Goal: Information Seeking & Learning: Understand process/instructions

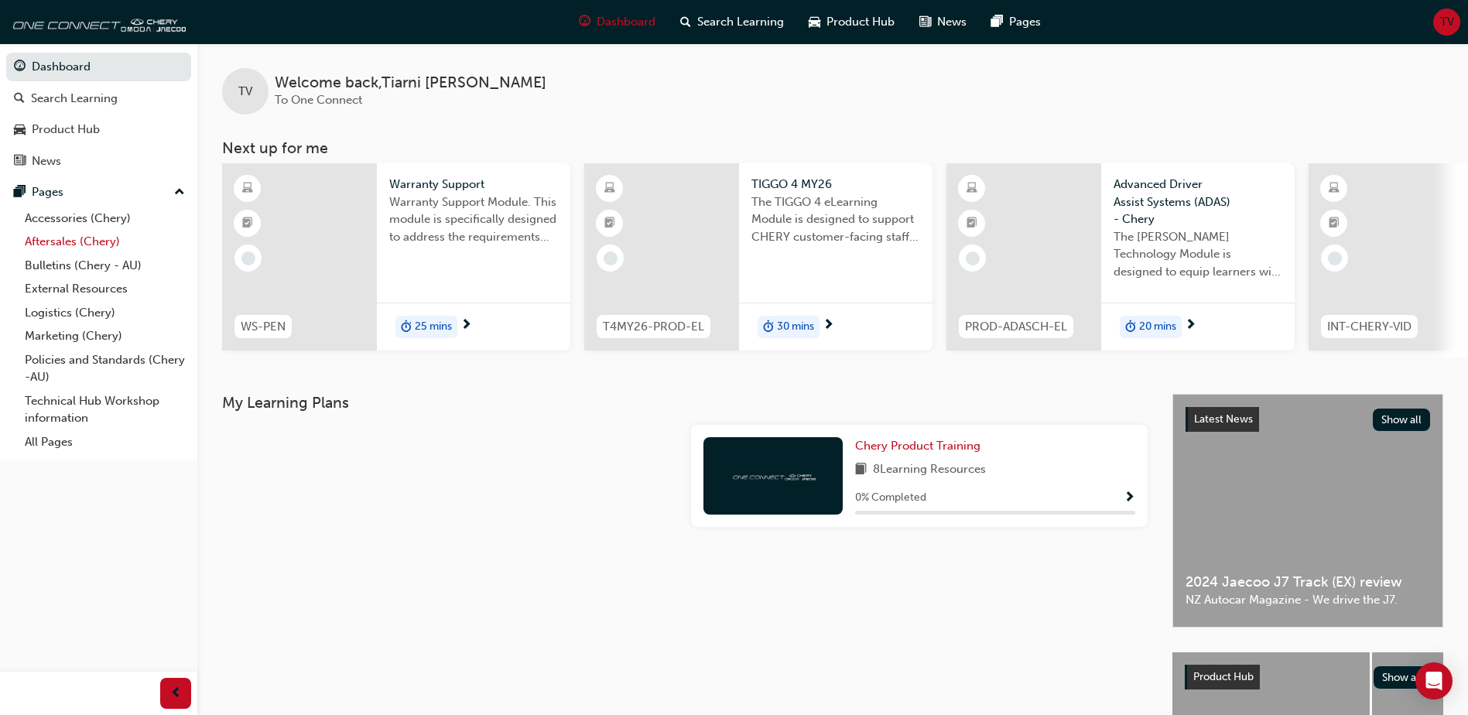
click at [56, 239] on link "Aftersales (Chery)" at bounding box center [105, 242] width 173 height 24
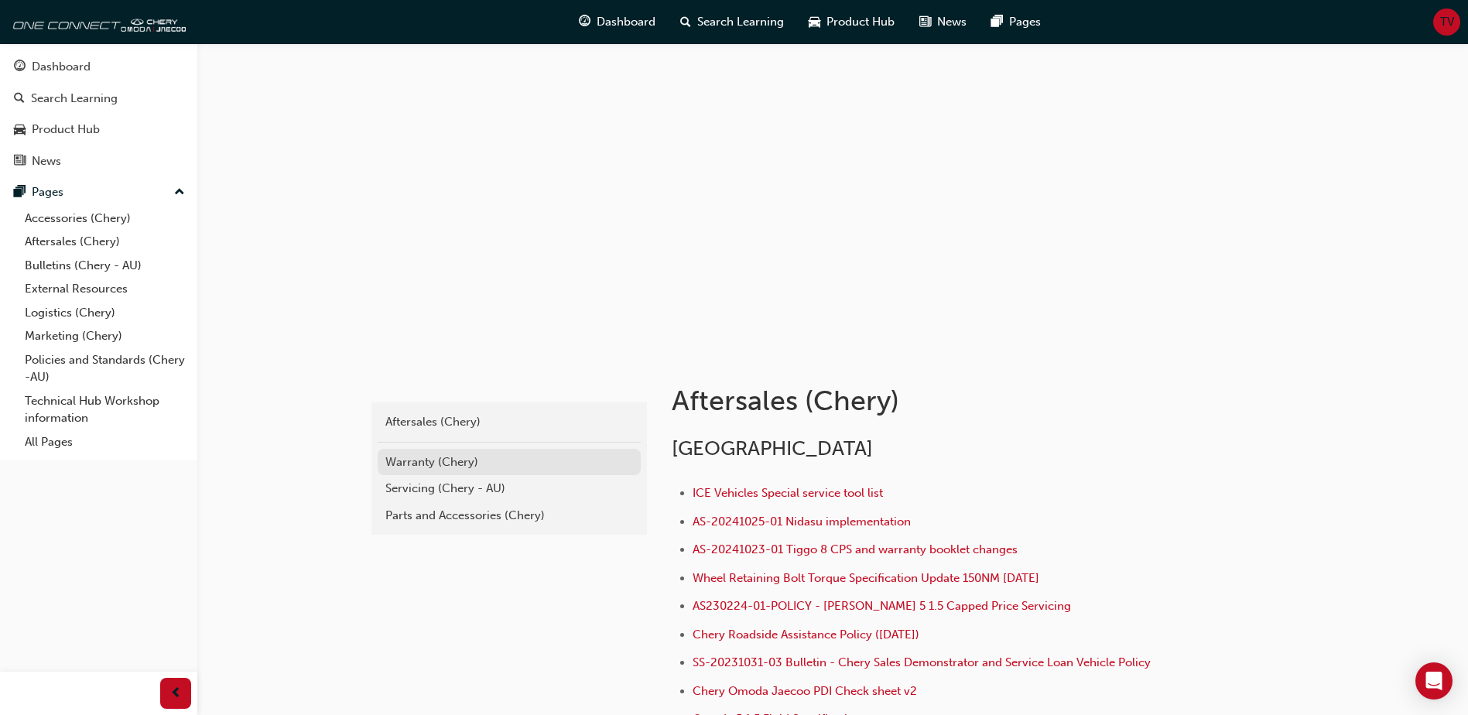
click at [438, 458] on div "Warranty (Chery)" at bounding box center [509, 462] width 248 height 18
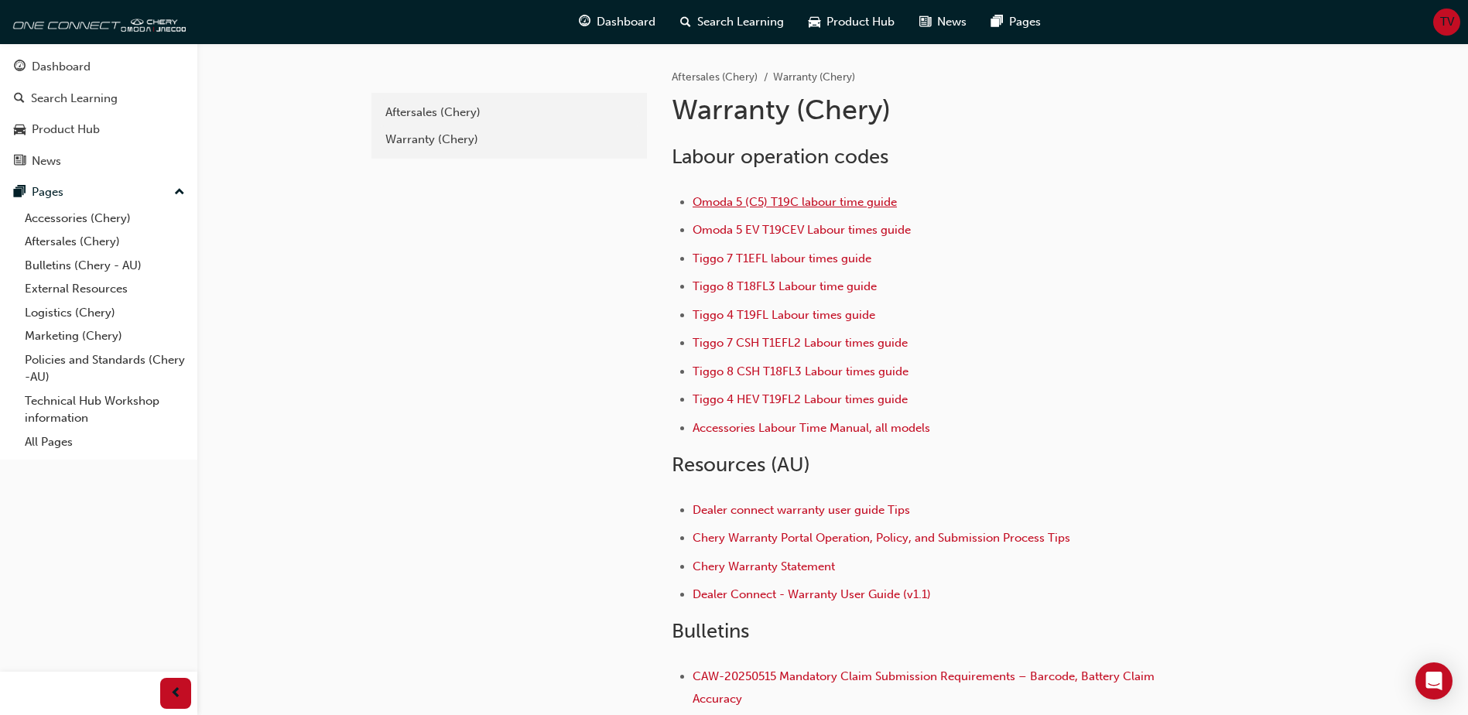
click at [796, 200] on span "Omoda 5 (C5) T19C labour time guide" at bounding box center [794, 202] width 204 height 14
